Goal: Task Accomplishment & Management: Use online tool/utility

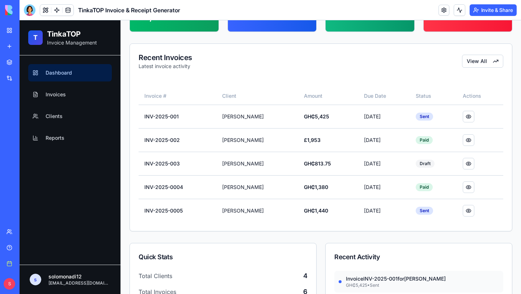
scroll to position [69, 0]
click at [470, 210] on button at bounding box center [468, 210] width 12 height 12
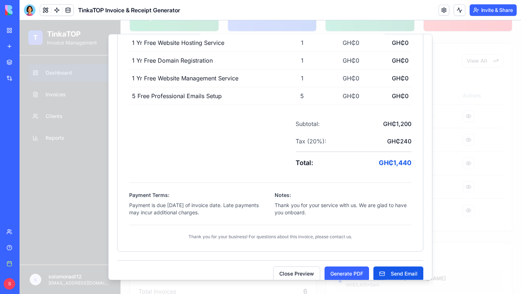
scroll to position [204, 0]
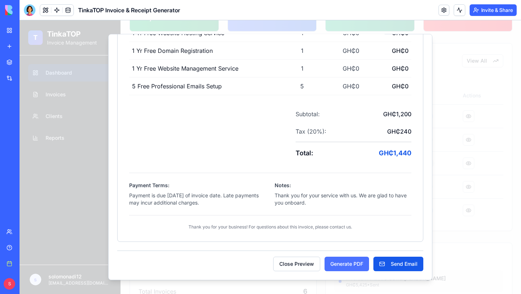
click at [356, 264] on button "Generate PDF" at bounding box center [346, 263] width 44 height 14
click at [456, 198] on div at bounding box center [270, 156] width 501 height 273
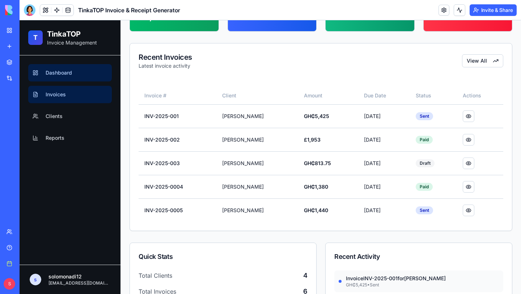
click at [49, 93] on span "Invoices" at bounding box center [56, 94] width 20 height 7
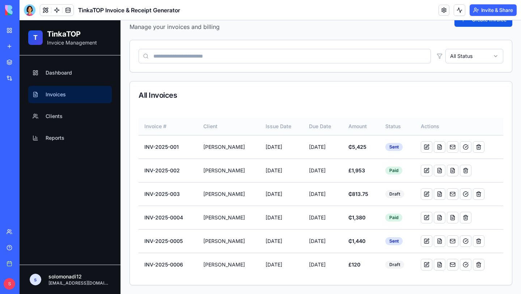
scroll to position [21, 0]
click at [445, 242] on button at bounding box center [439, 241] width 12 height 12
click at [432, 239] on button at bounding box center [426, 241] width 12 height 12
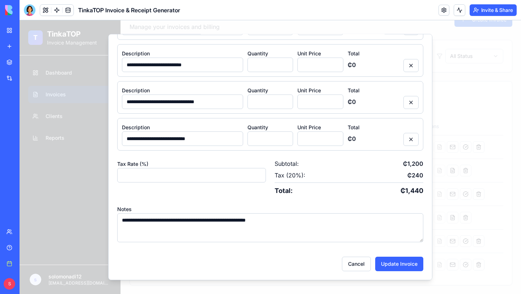
scroll to position [0, 0]
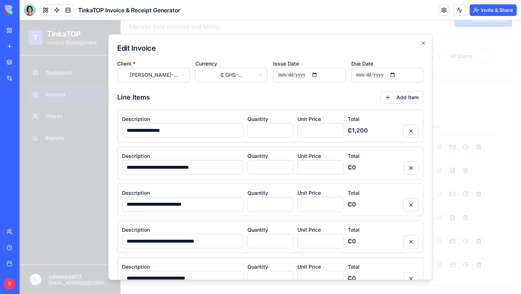
click at [231, 72] on body "**********" at bounding box center [270, 146] width 501 height 294
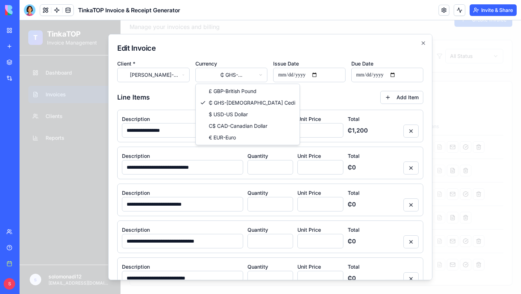
click at [286, 93] on body "**********" at bounding box center [270, 146] width 501 height 294
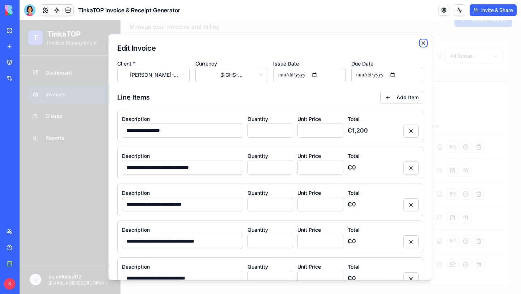
click at [423, 42] on icon "button" at bounding box center [423, 43] width 6 height 6
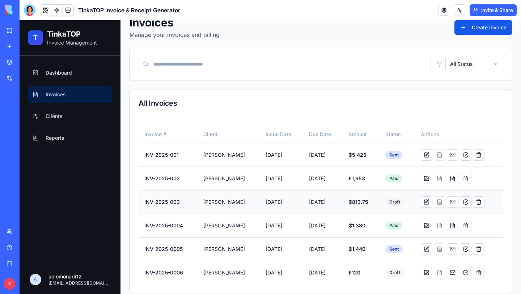
scroll to position [21, 0]
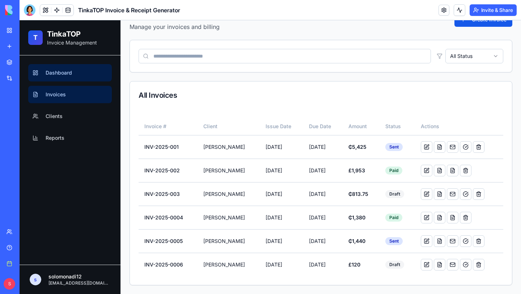
click at [56, 72] on span "Dashboard" at bounding box center [59, 72] width 26 height 7
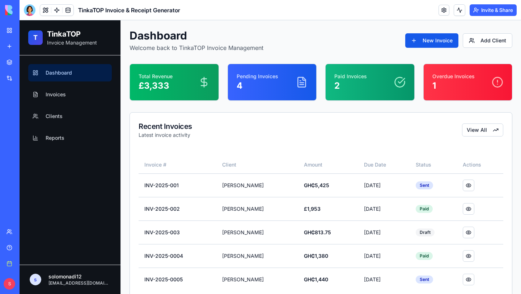
click at [264, 82] on p "4" at bounding box center [264, 86] width 57 height 12
click at [484, 131] on button "View All" at bounding box center [482, 129] width 41 height 13
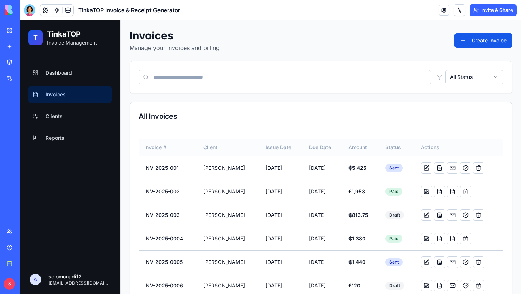
scroll to position [21, 0]
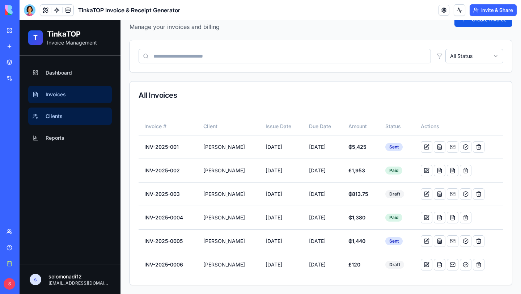
click at [53, 117] on span "Clients" at bounding box center [54, 115] width 17 height 7
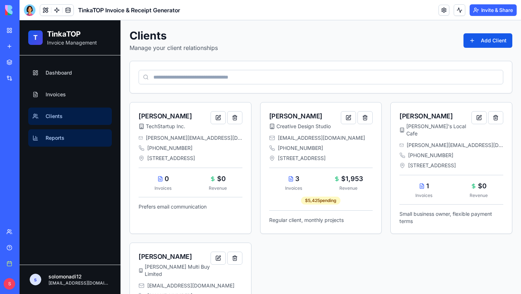
click at [66, 133] on link "Reports" at bounding box center [70, 137] width 84 height 17
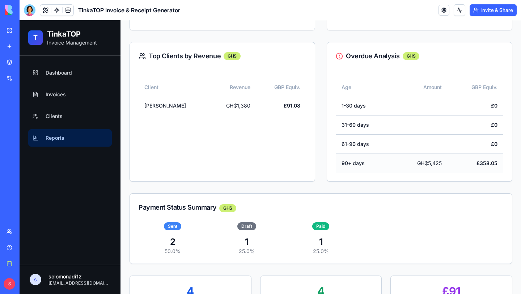
scroll to position [490, 0]
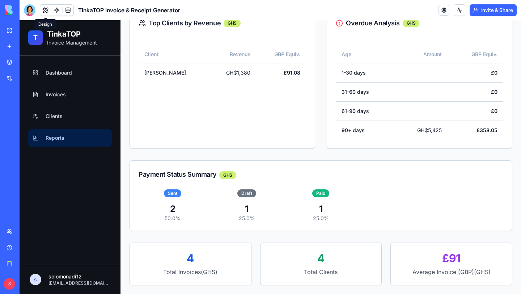
click at [44, 9] on button at bounding box center [45, 10] width 11 height 11
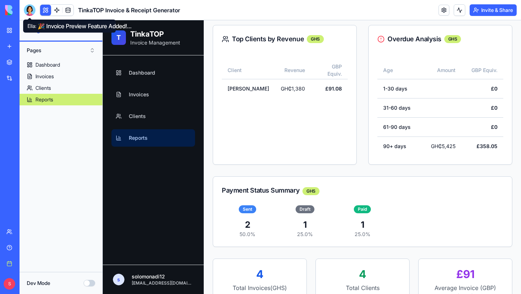
click at [30, 8] on div at bounding box center [30, 10] width 12 height 12
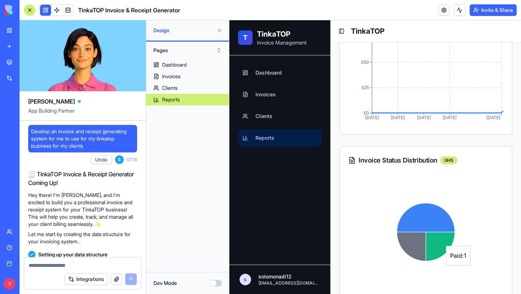
scroll to position [4608, 0]
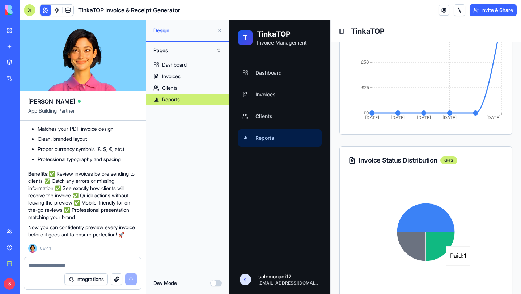
click at [79, 264] on textarea at bounding box center [83, 264] width 108 height 7
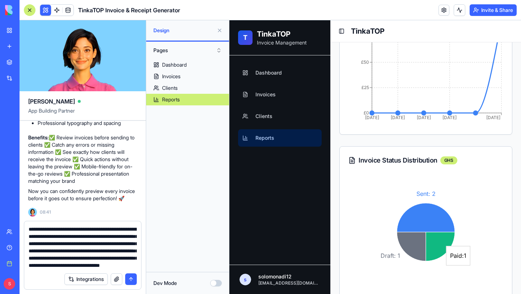
scroll to position [21, 0]
type textarea "**********"
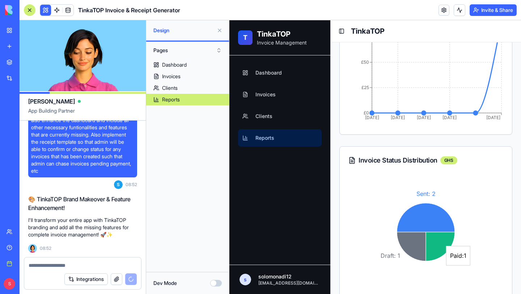
scroll to position [4830, 0]
